Goal: Information Seeking & Learning: Check status

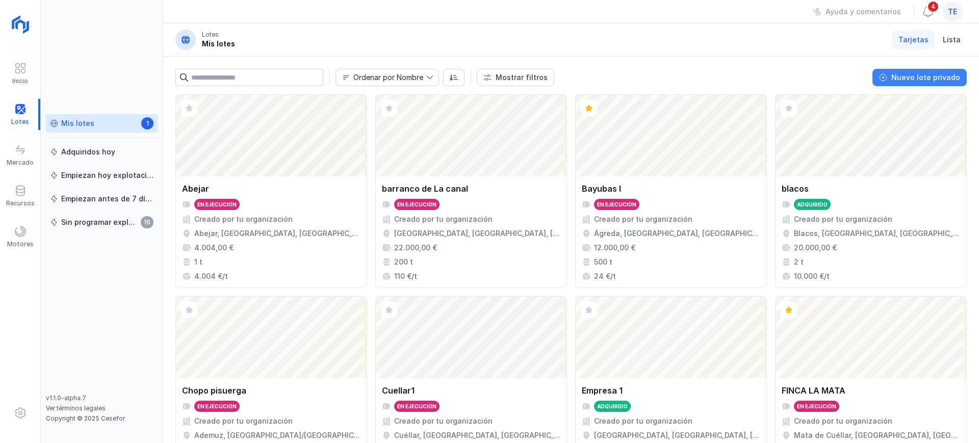
click at [916, 76] on div "Nuevo lote privado" at bounding box center [925, 77] width 69 height 10
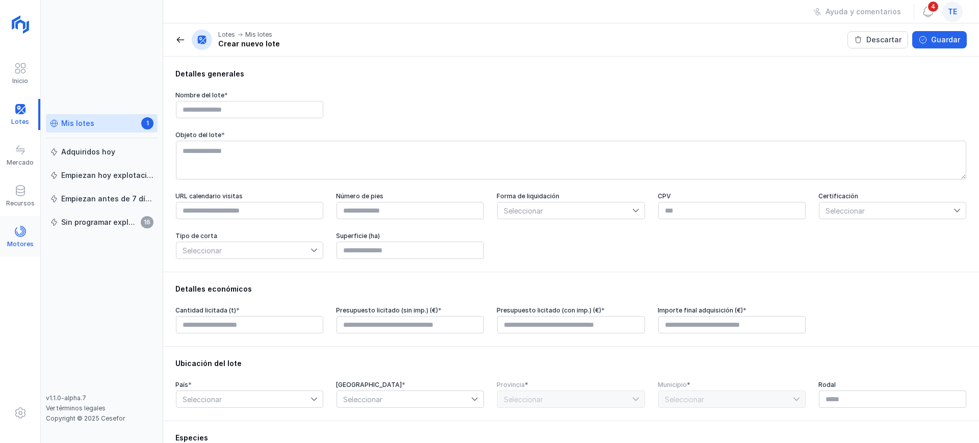
click at [16, 230] on span at bounding box center [20, 231] width 12 height 12
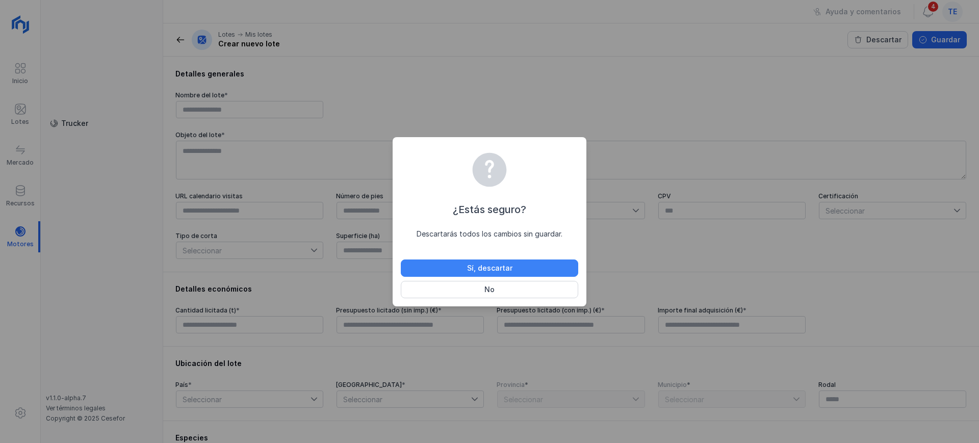
click at [442, 269] on button "Sí, descartar" at bounding box center [489, 268] width 177 height 17
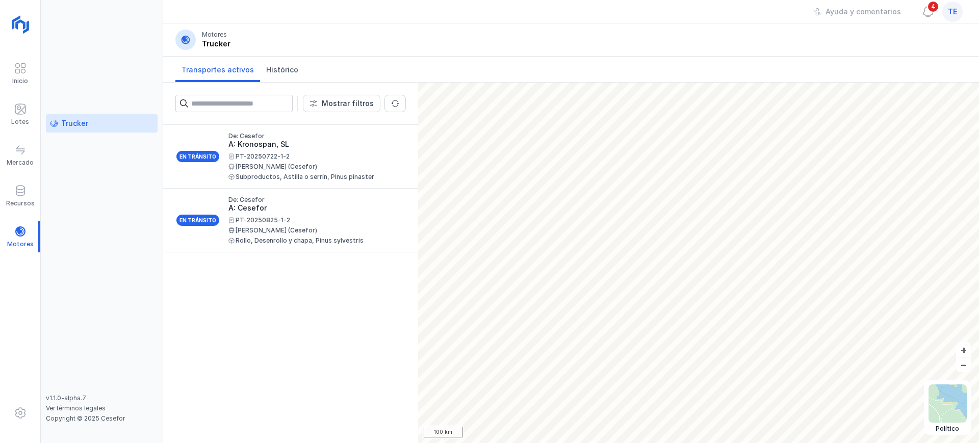
click at [0, 263] on div "Inicio Lotes Mercado Recursos Motores" at bounding box center [20, 221] width 41 height 443
click at [287, 64] on link "Histórico" at bounding box center [282, 69] width 44 height 25
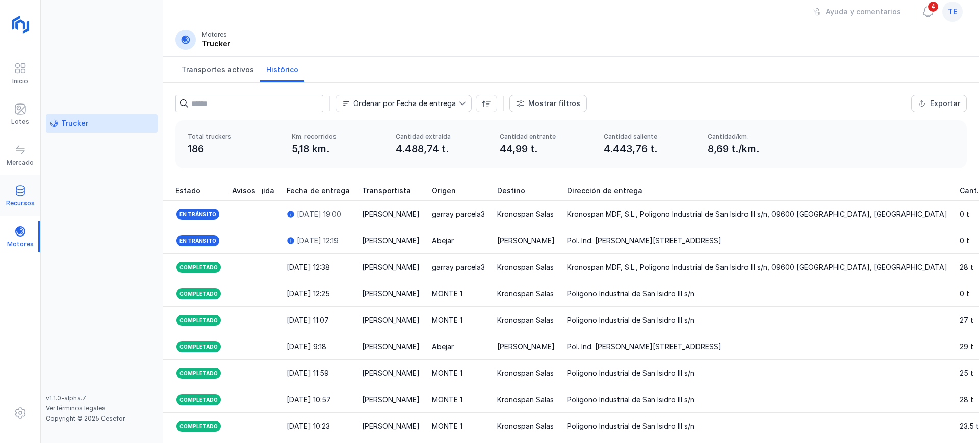
click at [23, 191] on span at bounding box center [20, 191] width 12 height 12
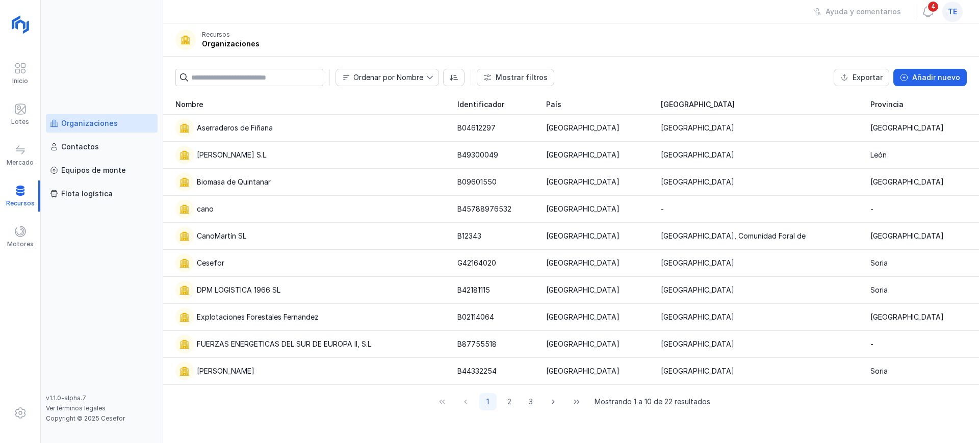
click at [98, 123] on div "Organizaciones" at bounding box center [89, 123] width 57 height 10
click at [250, 266] on div "Cesefor" at bounding box center [310, 263] width 270 height 18
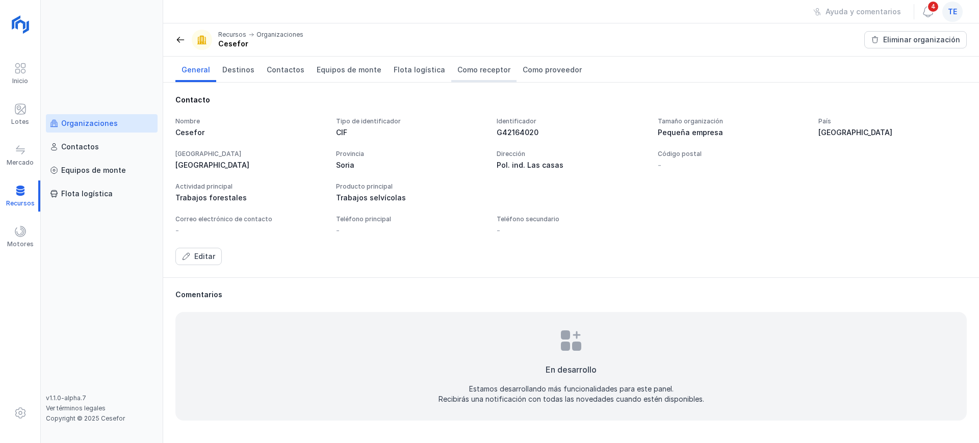
click at [475, 73] on span "Como receptor" at bounding box center [483, 70] width 53 height 10
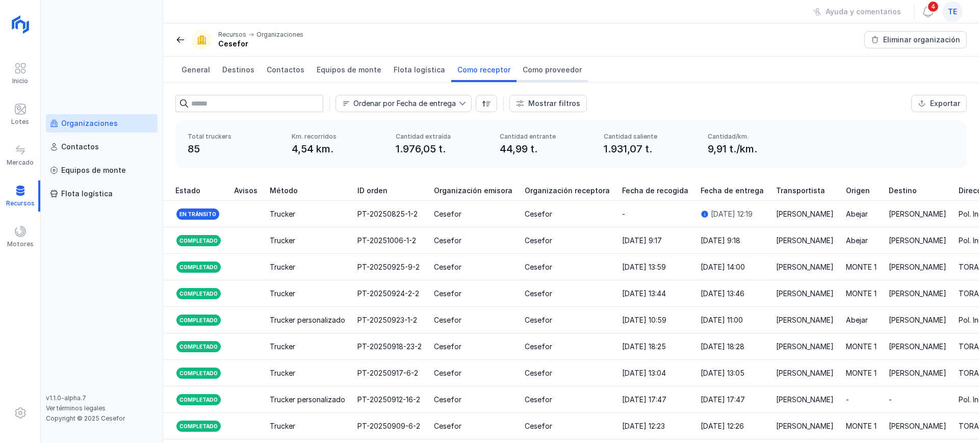
click at [545, 65] on span "Como proveedor" at bounding box center [552, 70] width 59 height 10
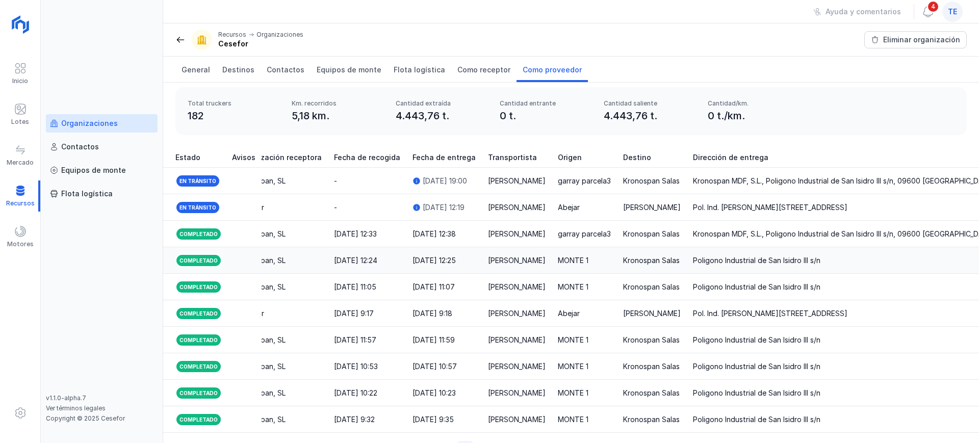
scroll to position [0, 287]
click at [37, 293] on div "Inicio Lotes Mercado Recursos Motores" at bounding box center [20, 221] width 41 height 443
click at [27, 106] on div "Lotes" at bounding box center [20, 114] width 40 height 31
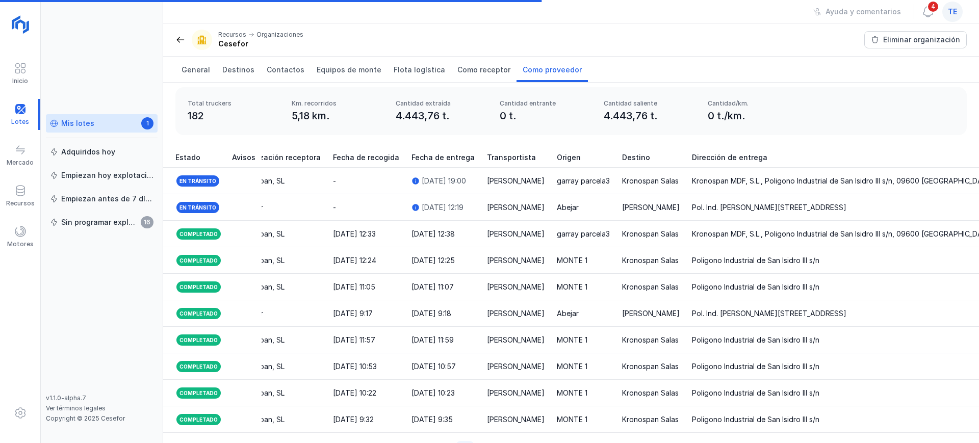
click at [78, 118] on div "Mis lotes 1" at bounding box center [102, 123] width 104 height 11
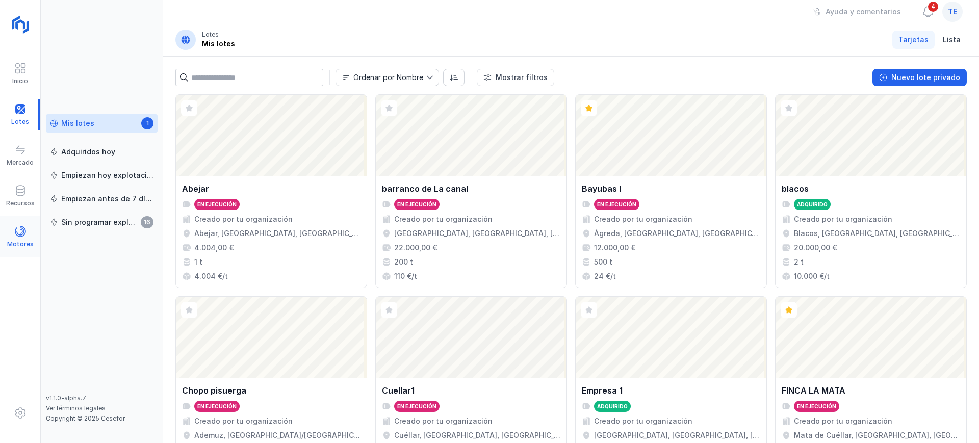
click at [15, 236] on span at bounding box center [20, 231] width 12 height 12
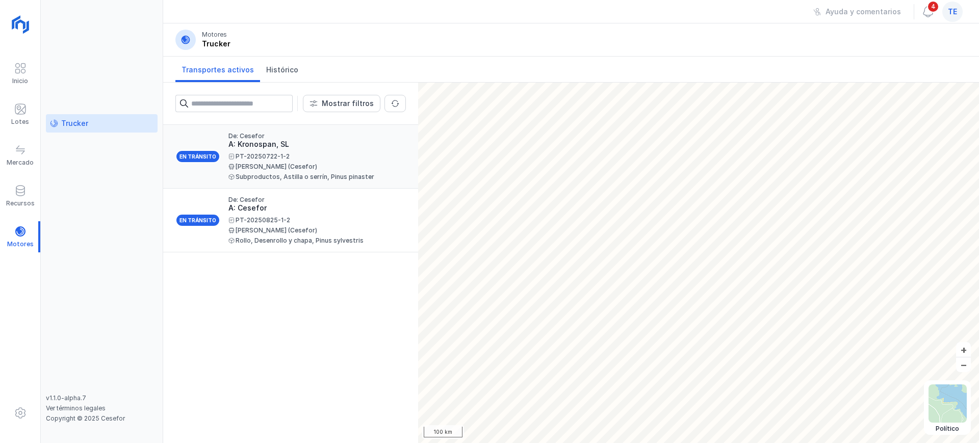
click at [326, 149] on div "De: Cesefor A: Kronospan, SL PT-20250722-1-2 [PERSON_NAME] (Cesefor) Subproduct…" at bounding box center [312, 156] width 169 height 47
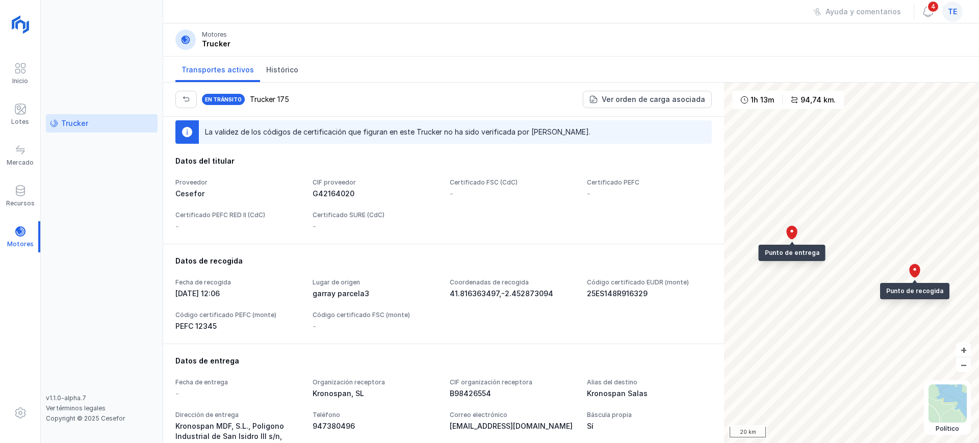
scroll to position [74, 0]
click at [21, 235] on div at bounding box center [20, 236] width 40 height 31
click at [278, 71] on span "Histórico" at bounding box center [282, 70] width 32 height 10
